Goal: Information Seeking & Learning: Learn about a topic

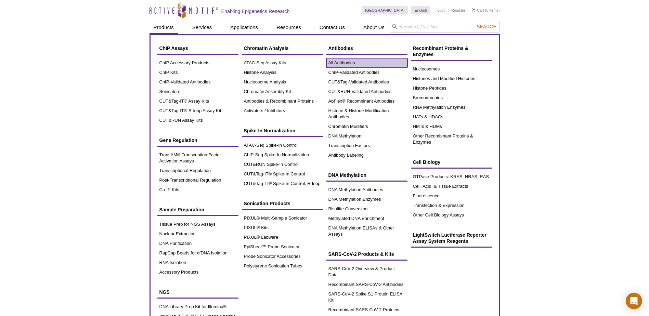
click at [341, 62] on link "All Antibodies" at bounding box center [366, 63] width 81 height 10
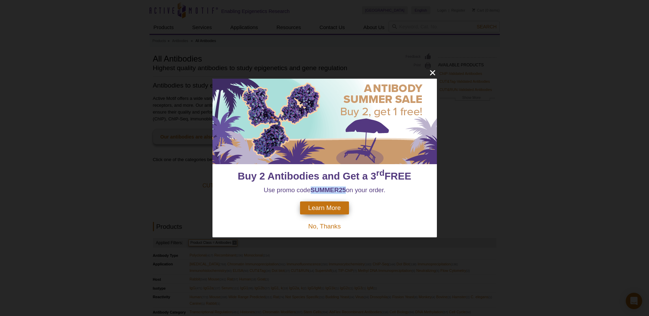
drag, startPoint x: 345, startPoint y: 190, endPoint x: 311, endPoint y: 189, distance: 34.6
click at [311, 189] on strong "SUMMER25" at bounding box center [329, 189] width 36 height 7
drag, startPoint x: 311, startPoint y: 189, endPoint x: 335, endPoint y: 209, distance: 32.3
click at [335, 209] on span "Learn More" at bounding box center [324, 208] width 32 height 8
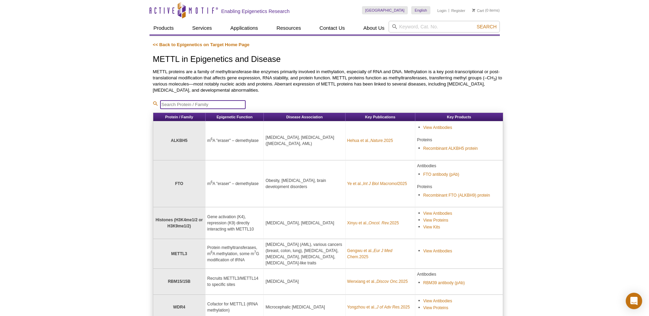
click at [218, 103] on input "search" at bounding box center [202, 104] width 85 height 9
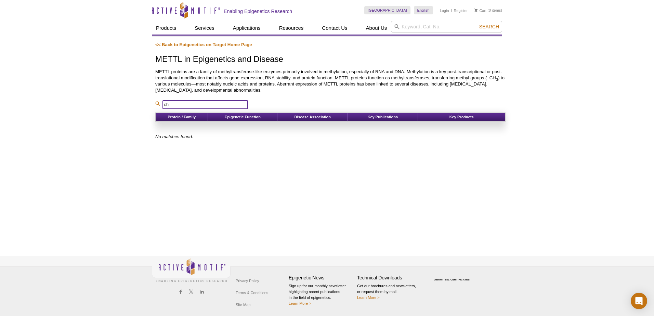
type input "c"
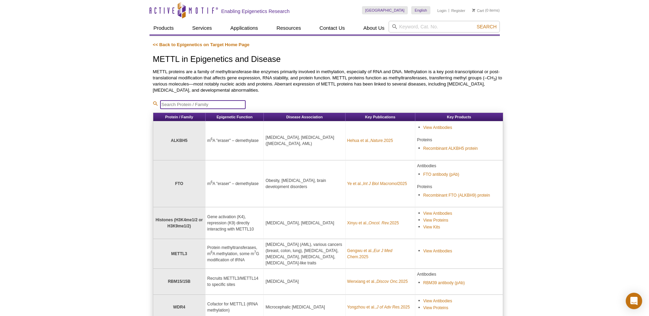
type input "a"
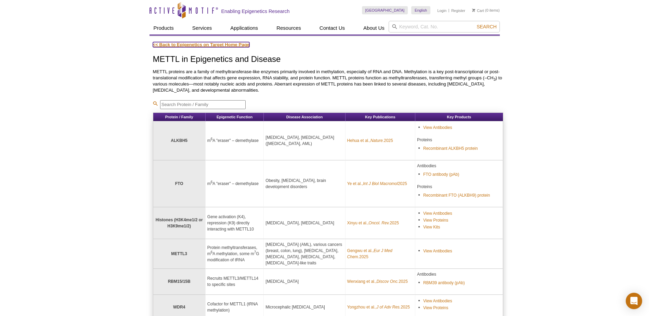
click at [218, 46] on link "<< Back to Epigenetics on Target Home Page" at bounding box center [201, 44] width 97 height 5
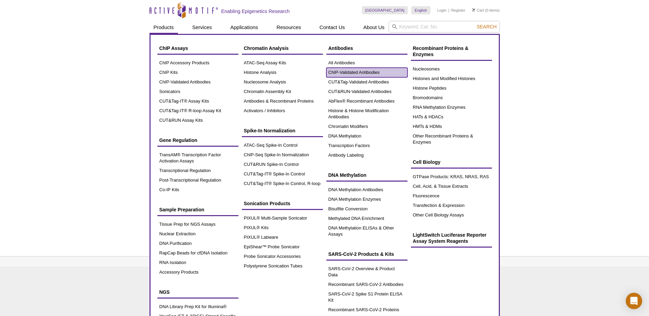
click at [366, 70] on link "ChIP-Validated Antibodies" at bounding box center [366, 73] width 81 height 10
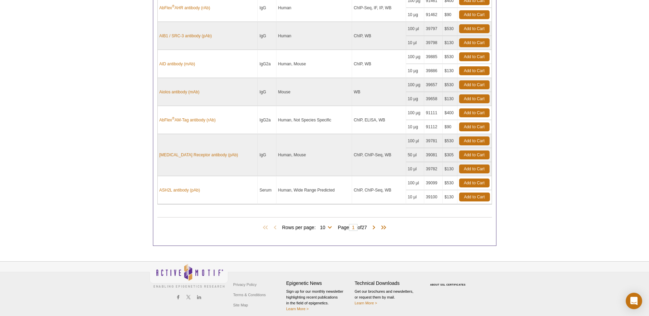
scroll to position [531, 0]
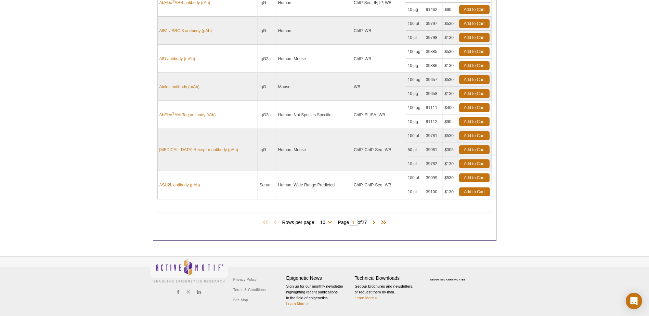
click at [373, 118] on td "ChIP, ELISA, WB" at bounding box center [379, 115] width 54 height 28
click at [376, 222] on span at bounding box center [373, 222] width 7 height 7
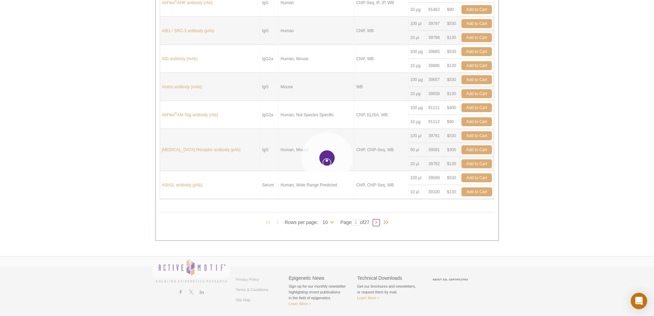
type input "2"
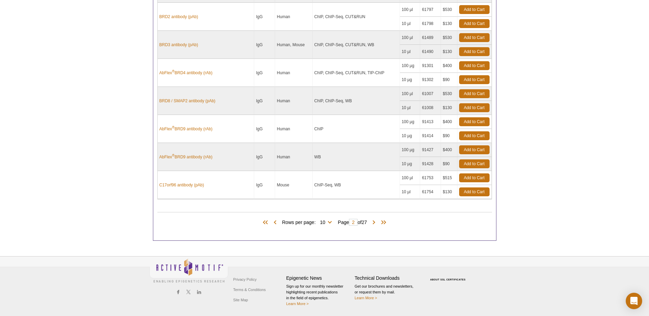
click at [329, 222] on span "Rows per page: 10 25 50 100 All 10" at bounding box center [308, 222] width 52 height 7
click at [329, 223] on span "Rows per page: 10 25 50 100 All 10" at bounding box center [308, 222] width 52 height 7
click at [328, 223] on select "10 25 50 100 All" at bounding box center [323, 224] width 14 height 6
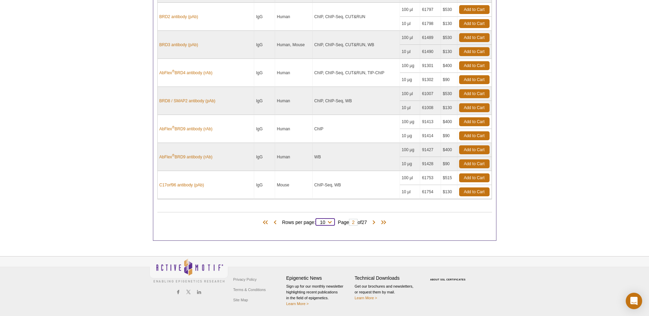
select select "100"
click at [317, 221] on select "10 25 50 100 All" at bounding box center [323, 224] width 14 height 6
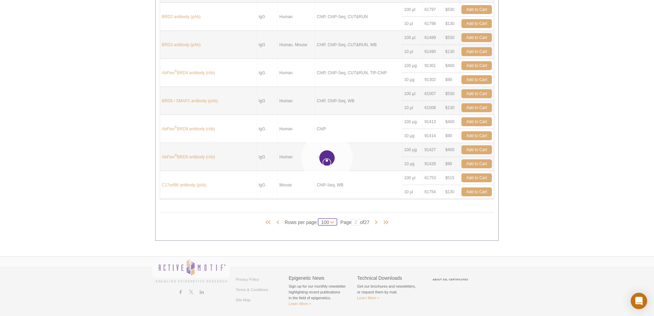
select select "100"
type input "1"
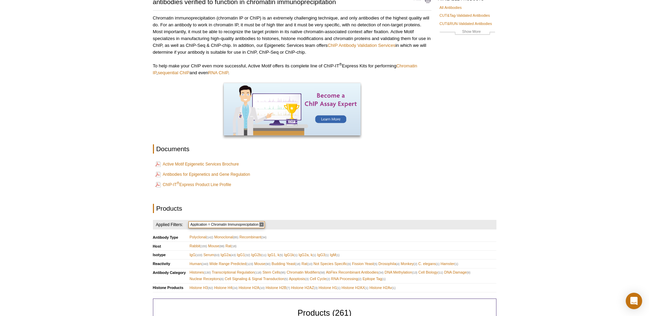
scroll to position [0, 0]
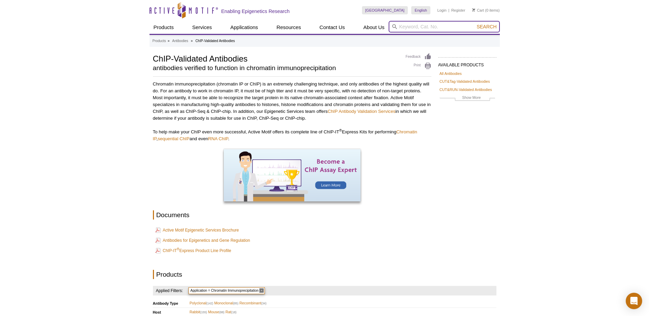
click at [437, 27] on input "search" at bounding box center [444, 27] width 111 height 12
click at [418, 25] on input "search" at bounding box center [444, 27] width 111 height 12
type input "c"
type input "C"
